Goal: Task Accomplishment & Management: Manage account settings

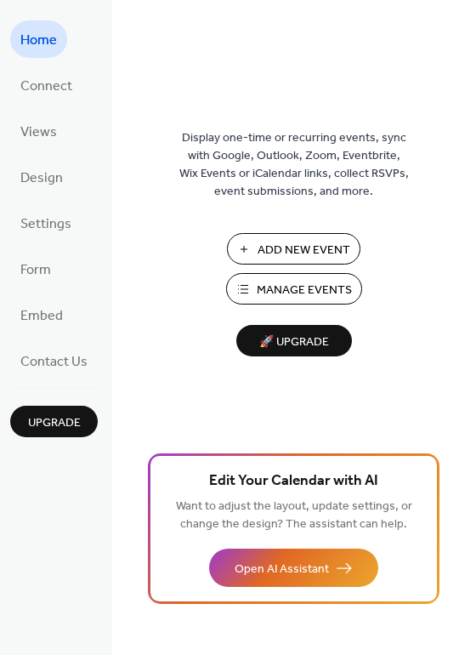
click at [309, 290] on span "Manage Events" at bounding box center [304, 290] width 95 height 18
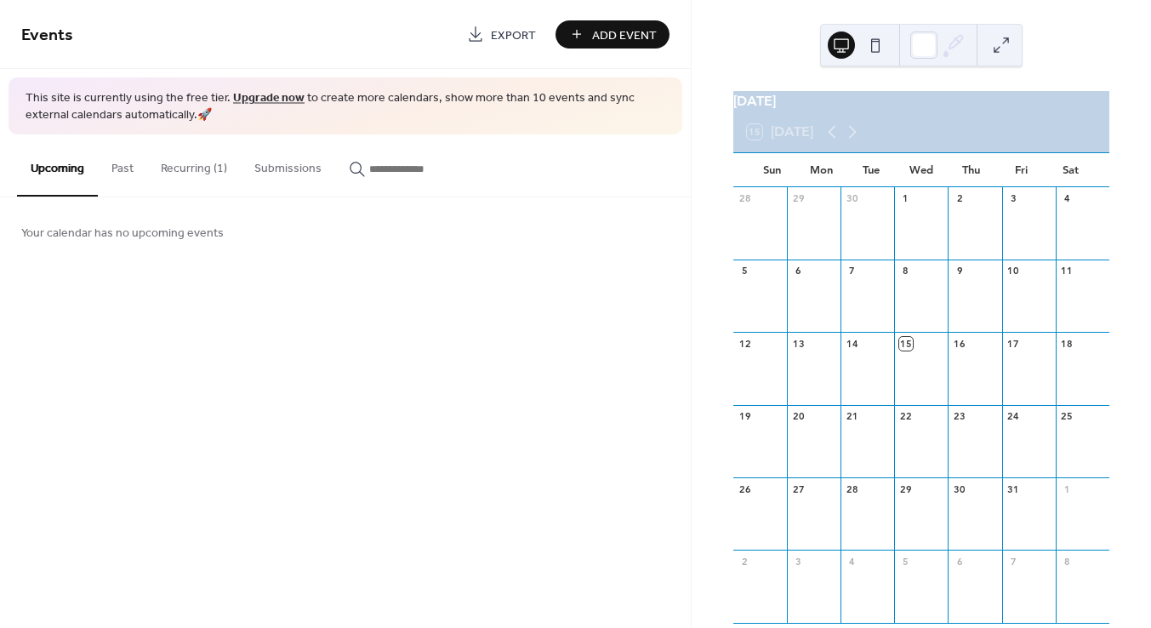
click at [126, 170] on button "Past" at bounding box center [122, 164] width 49 height 60
click at [126, 170] on button "Past" at bounding box center [122, 165] width 49 height 62
click at [210, 168] on button "Recurring (1)" at bounding box center [194, 164] width 94 height 60
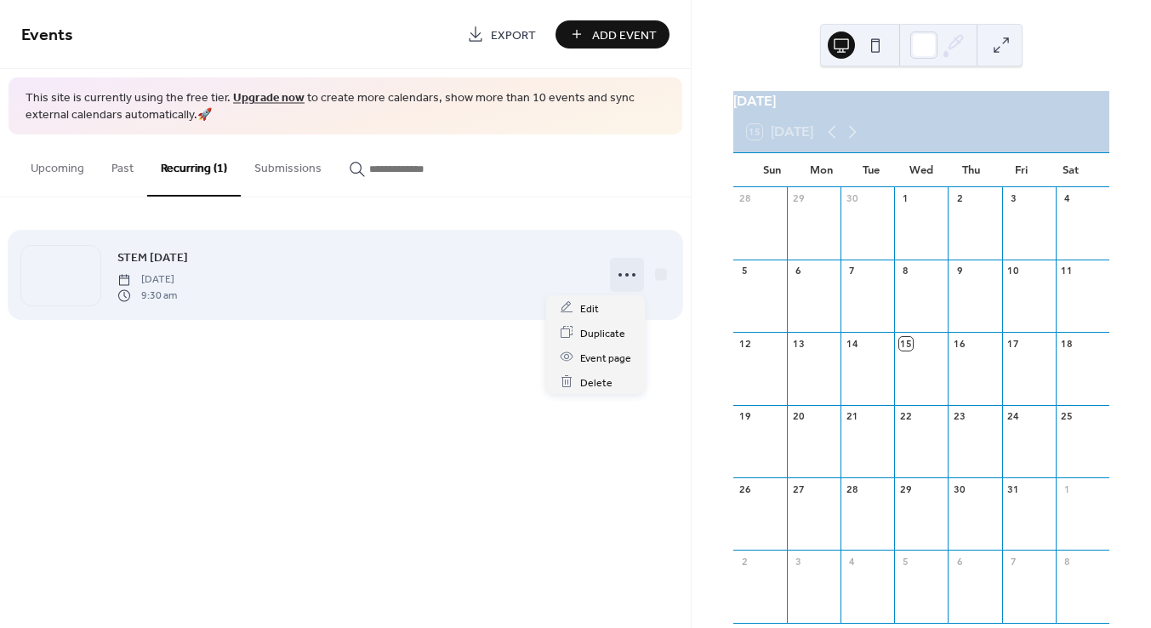
click at [631, 273] on icon at bounding box center [626, 274] width 27 height 27
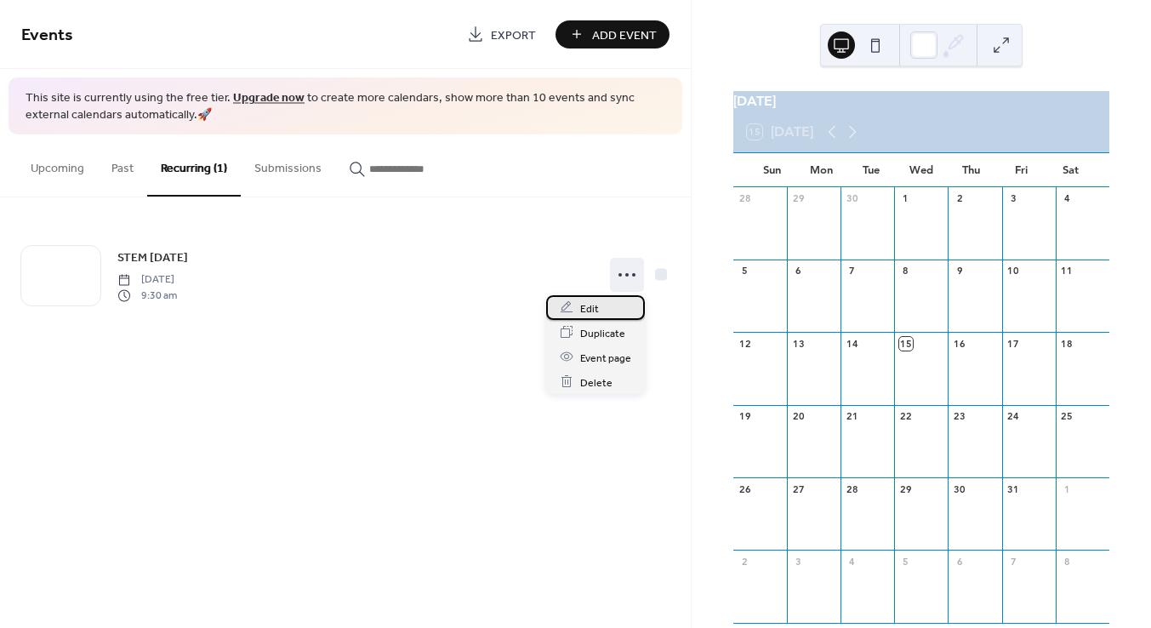
click at [600, 304] on div "Edit" at bounding box center [595, 307] width 99 height 25
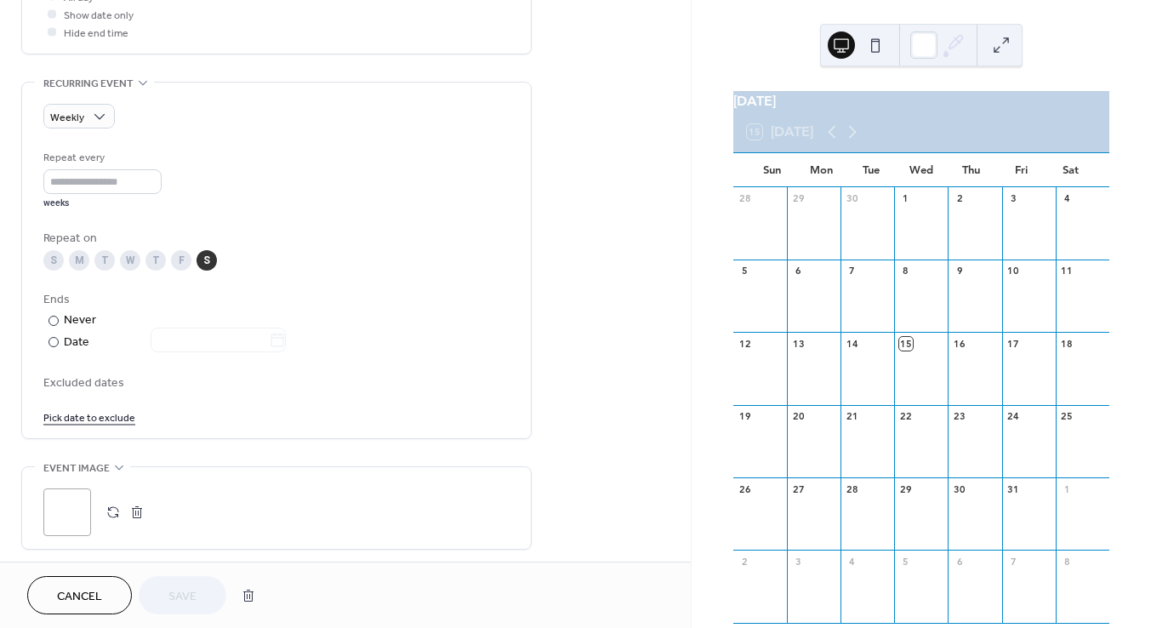
scroll to position [673, 0]
